Goal: Subscribe to service/newsletter

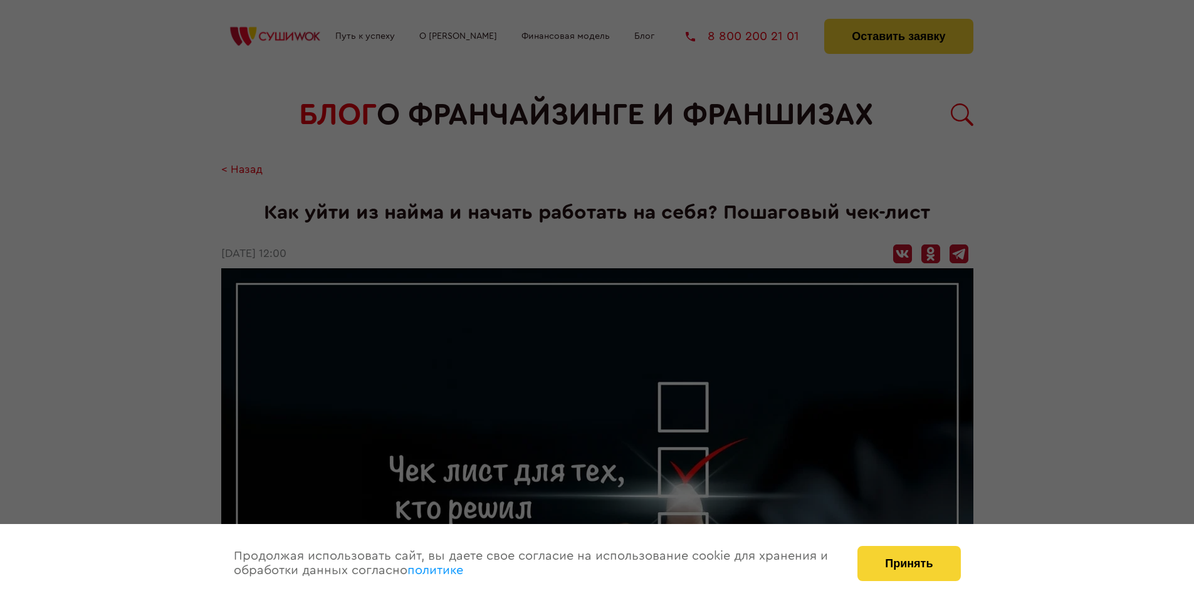
scroll to position [1313, 0]
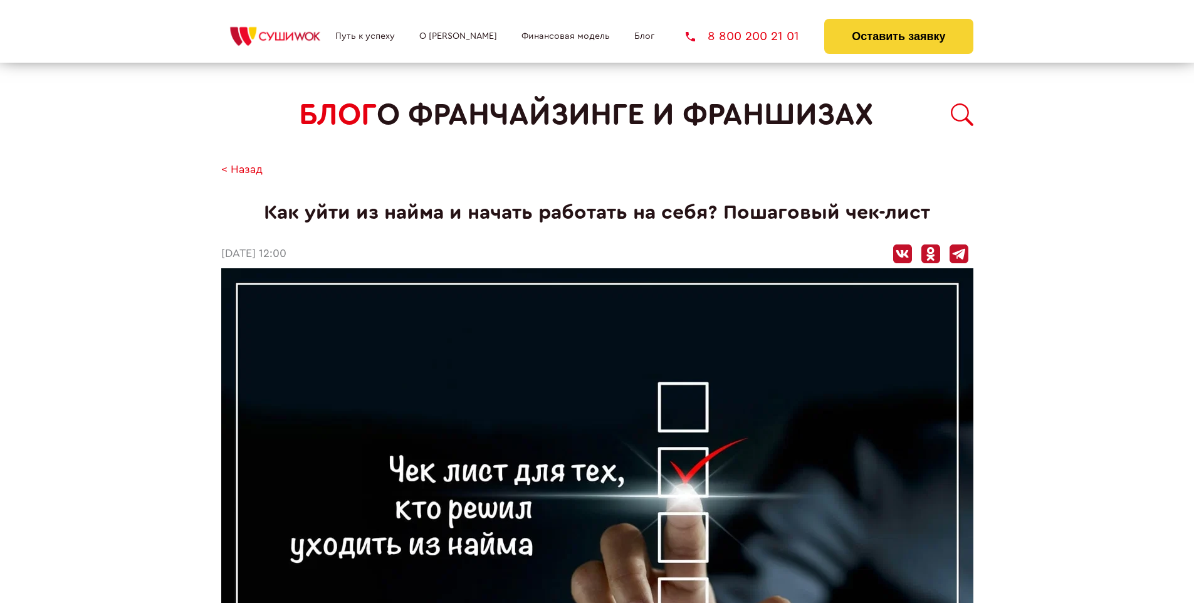
scroll to position [1313, 0]
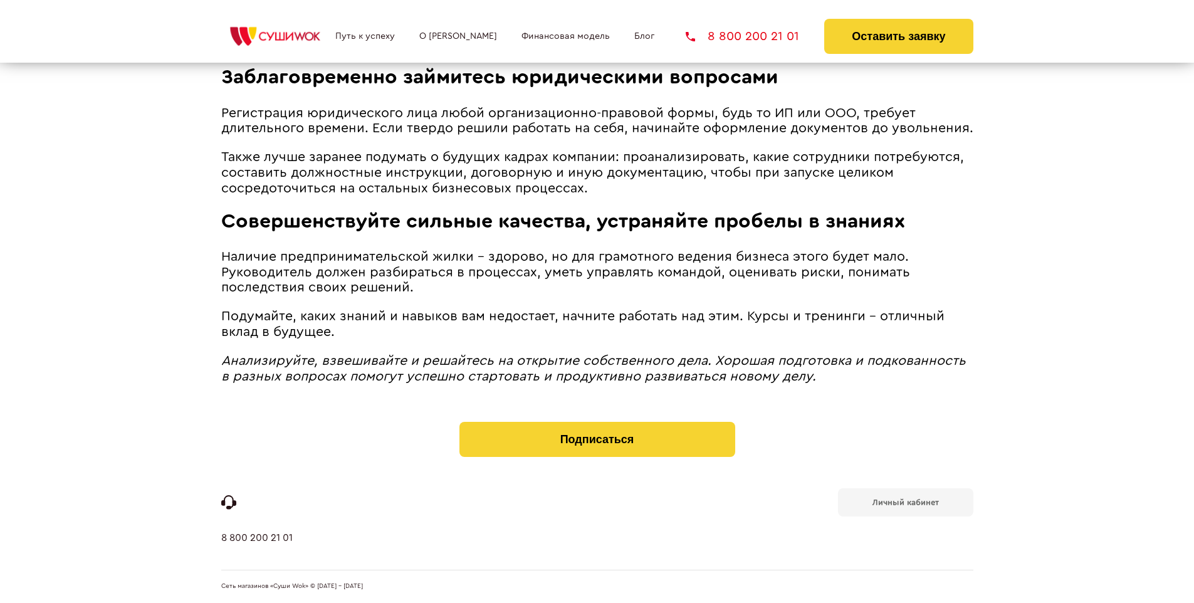
click at [905, 502] on b "Личный кабинет" at bounding box center [906, 502] width 66 height 8
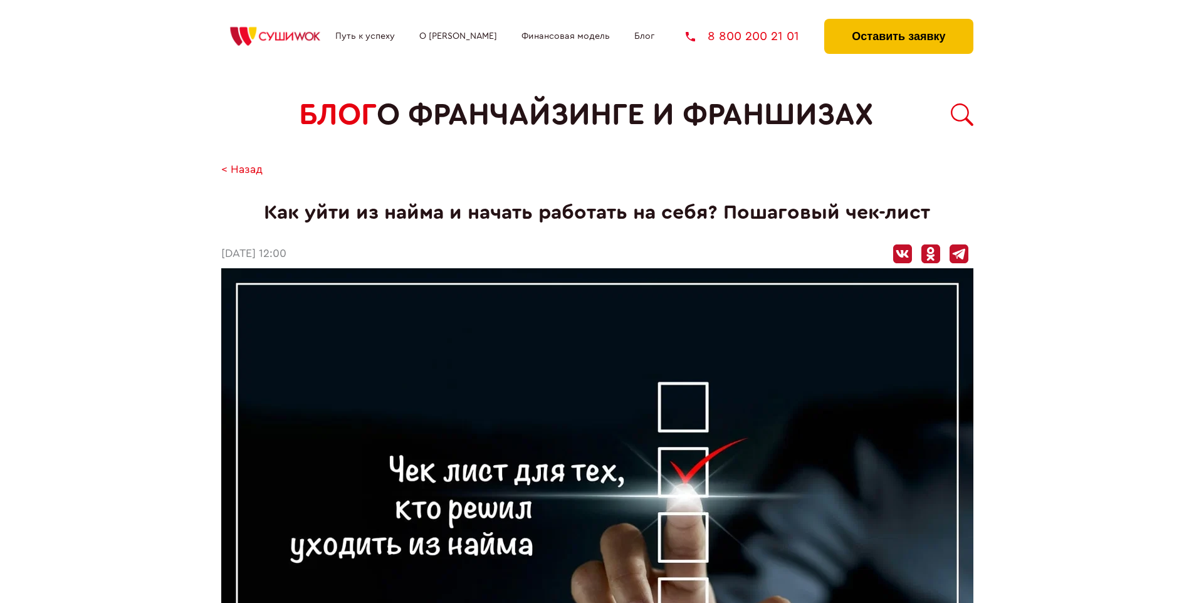
click at [898, 22] on button "Оставить заявку" at bounding box center [898, 36] width 149 height 35
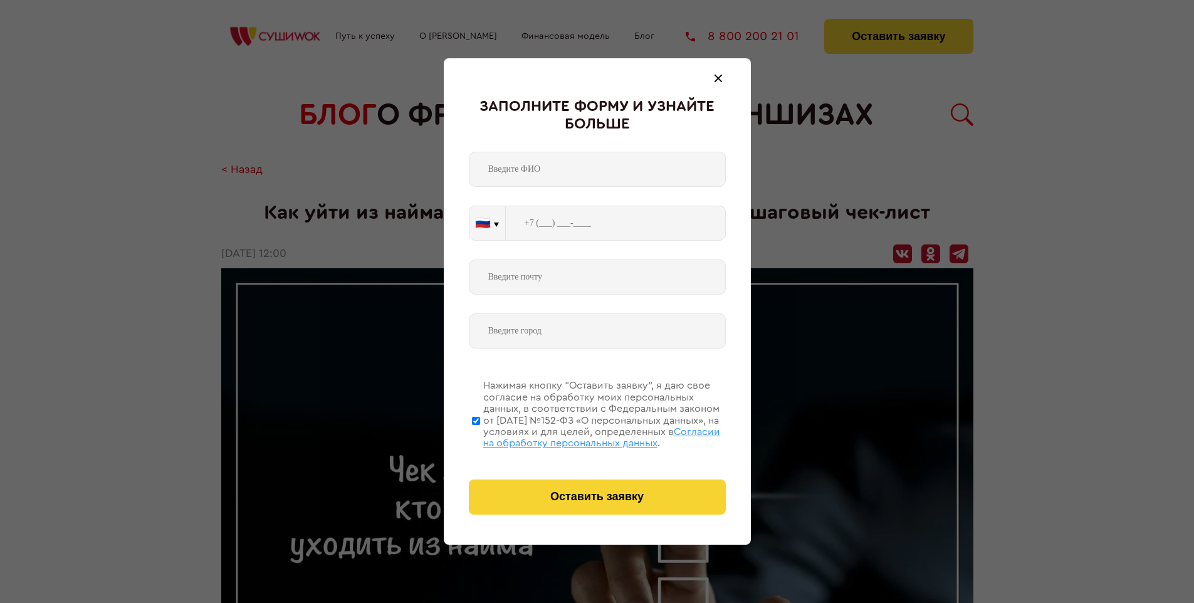
click at [581, 436] on span "Согласии на обработку персональных данных" at bounding box center [601, 437] width 237 height 21
click at [480, 436] on input "Нажимая кнопку “Оставить заявку”, я даю свое согласие на обработку моих персона…" at bounding box center [476, 421] width 8 height 100
checkbox input "false"
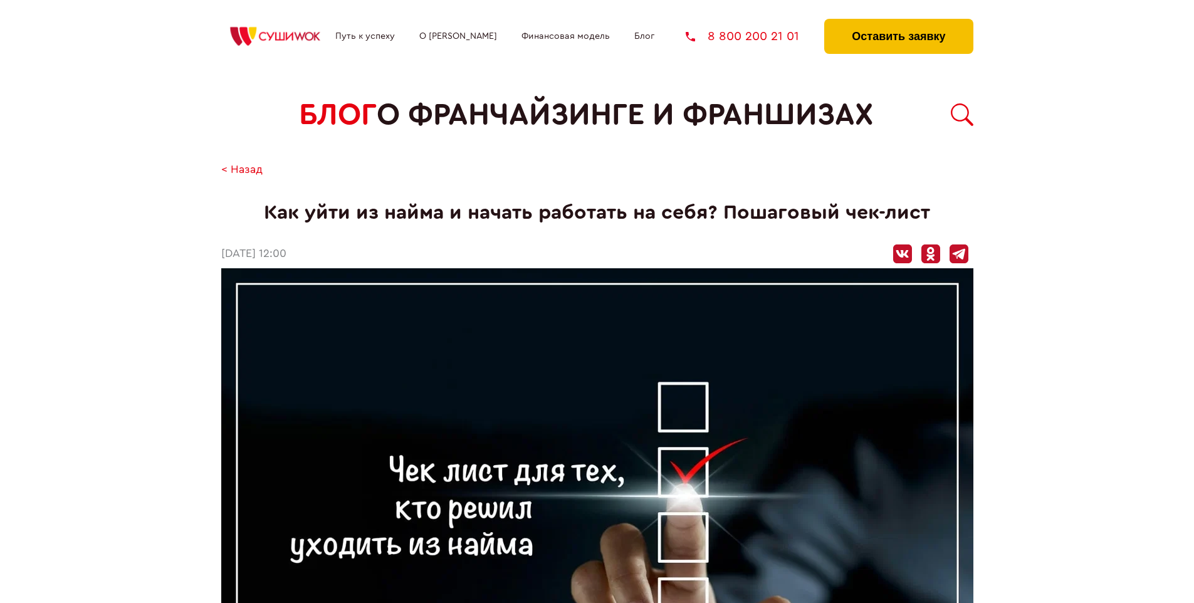
click at [898, 22] on button "Оставить заявку" at bounding box center [898, 36] width 149 height 35
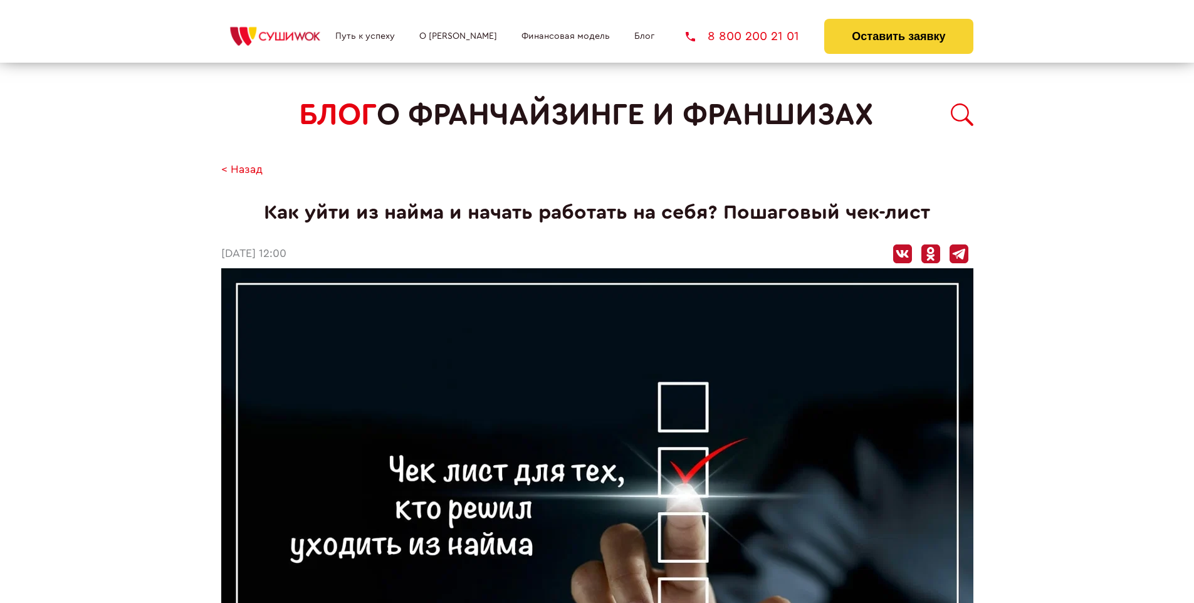
scroll to position [1313, 0]
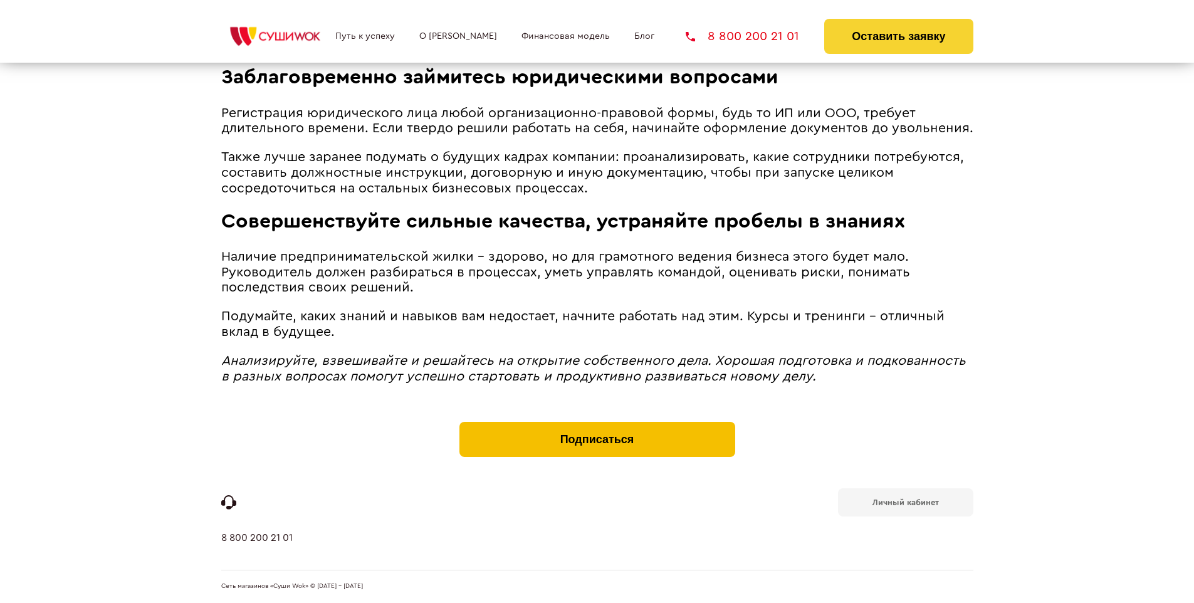
click at [597, 425] on button "Подписаться" at bounding box center [598, 439] width 276 height 35
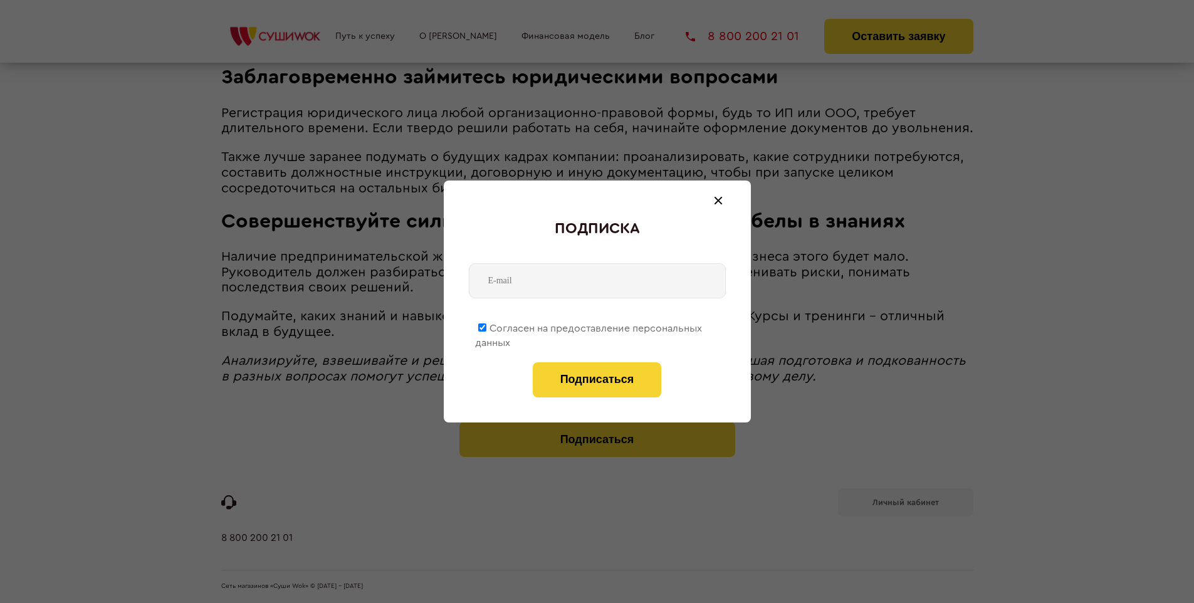
click at [589, 326] on span "Согласен на предоставление персональных данных" at bounding box center [588, 335] width 227 height 24
click at [486, 326] on input "Согласен на предоставление персональных данных" at bounding box center [482, 327] width 8 height 8
checkbox input "false"
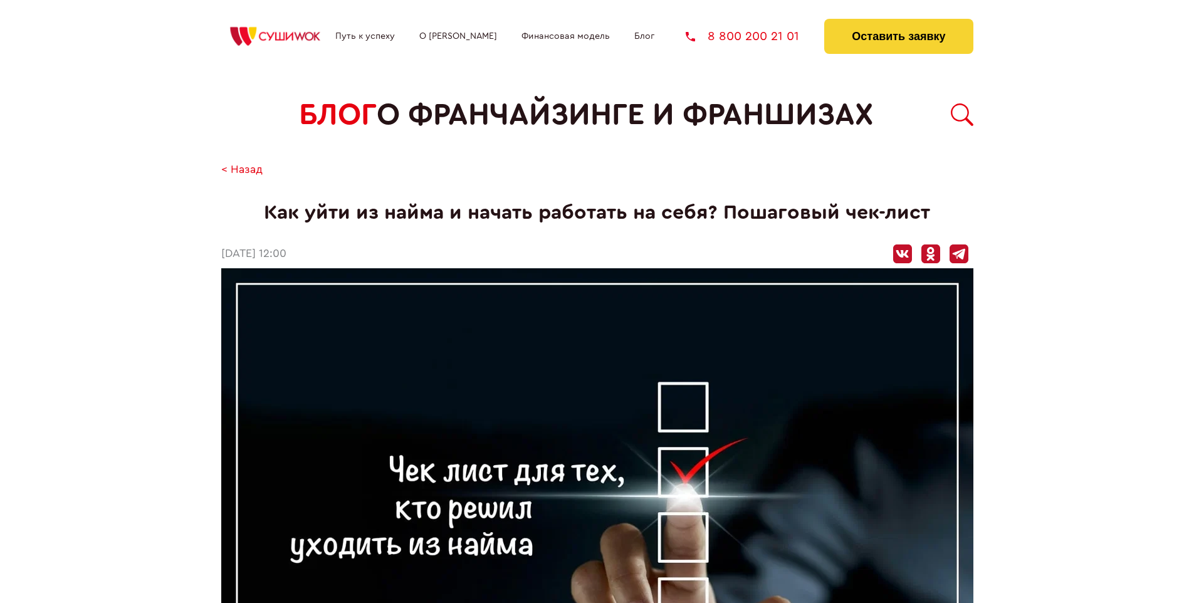
scroll to position [1313, 0]
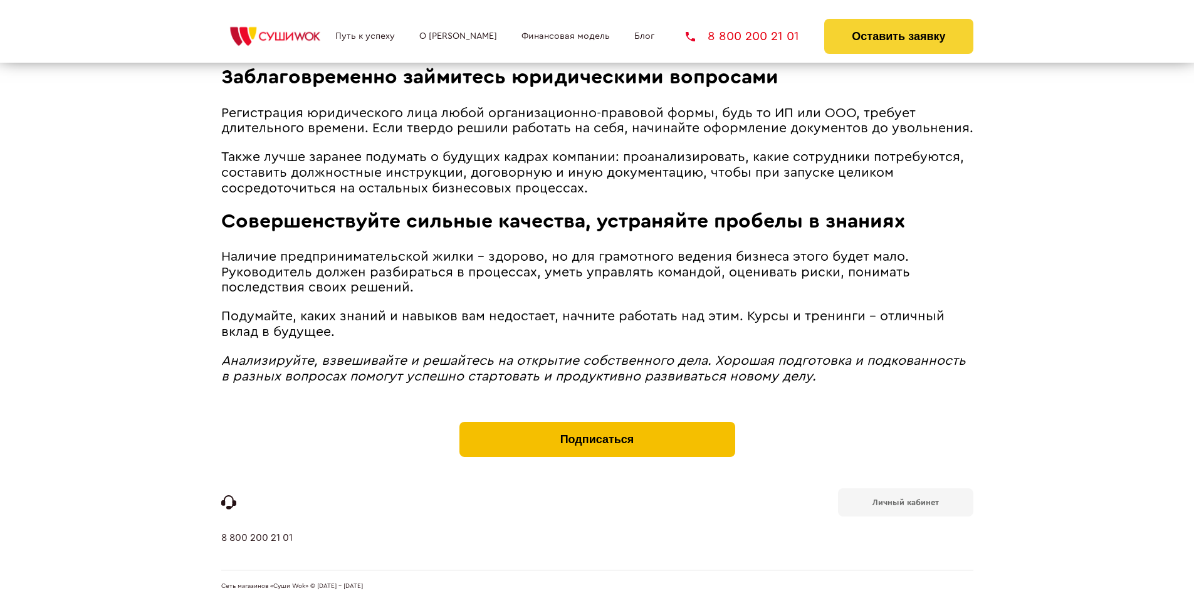
click at [597, 425] on button "Подписаться" at bounding box center [598, 439] width 276 height 35
